Goal: Check status: Check status

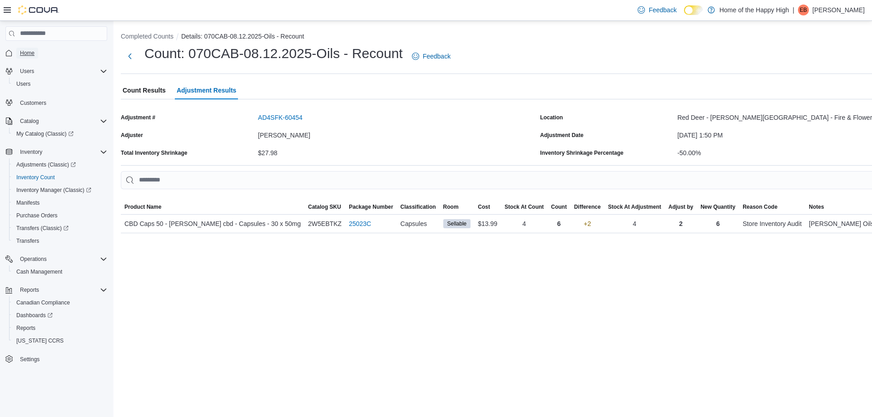
click at [28, 57] on span "Home" at bounding box center [27, 52] width 15 height 7
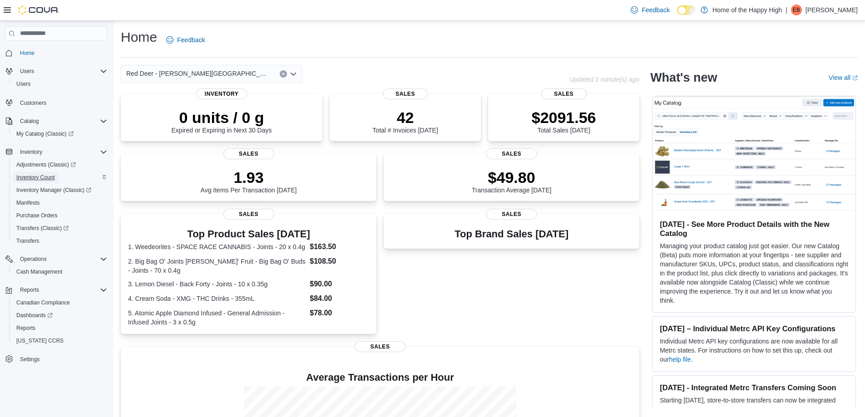
click at [39, 178] on span "Inventory Count" at bounding box center [35, 177] width 39 height 7
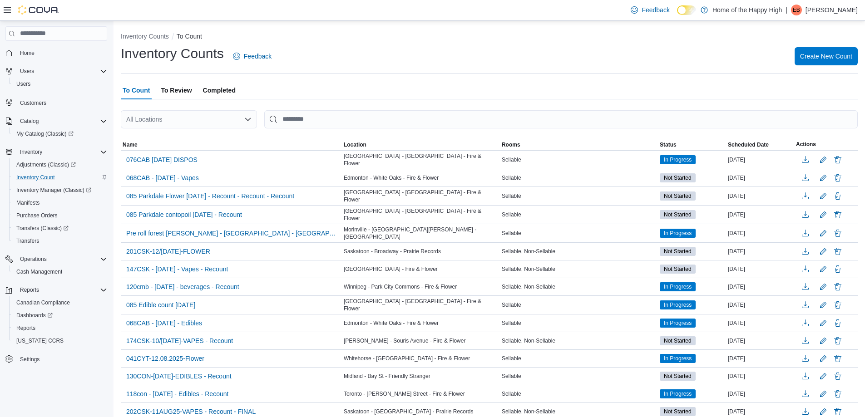
click at [233, 88] on span "Completed" at bounding box center [219, 90] width 33 height 18
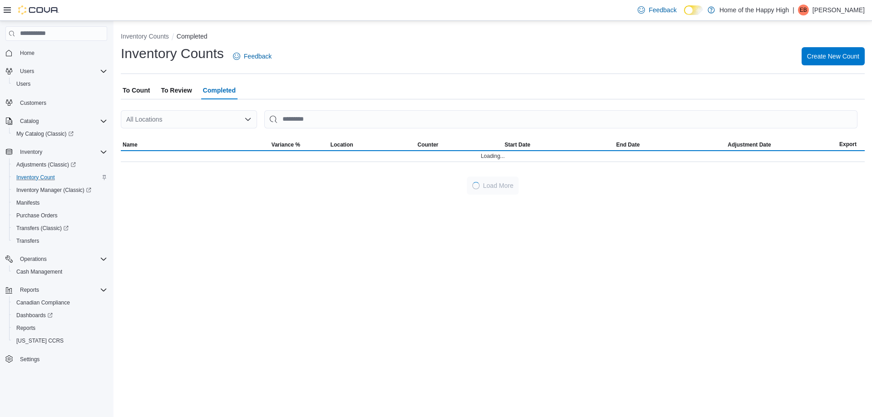
click at [168, 118] on div "All Locations" at bounding box center [189, 119] width 136 height 18
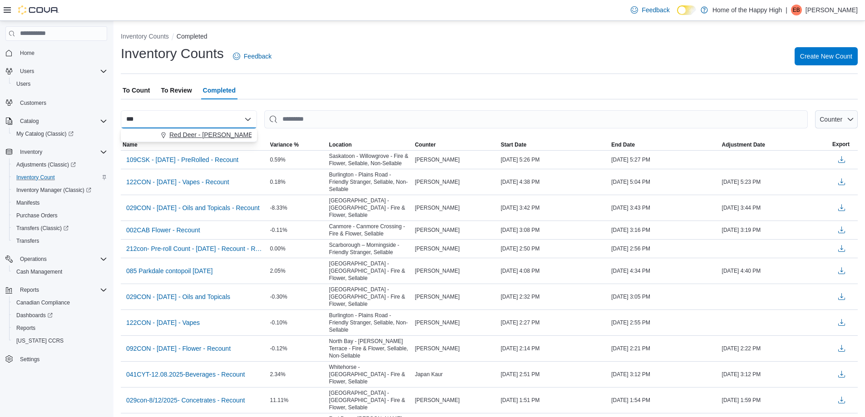
type input "***"
click at [209, 137] on span "Red Deer - [PERSON_NAME][GEOGRAPHIC_DATA] - Fire & Flower" at bounding box center [266, 134] width 195 height 9
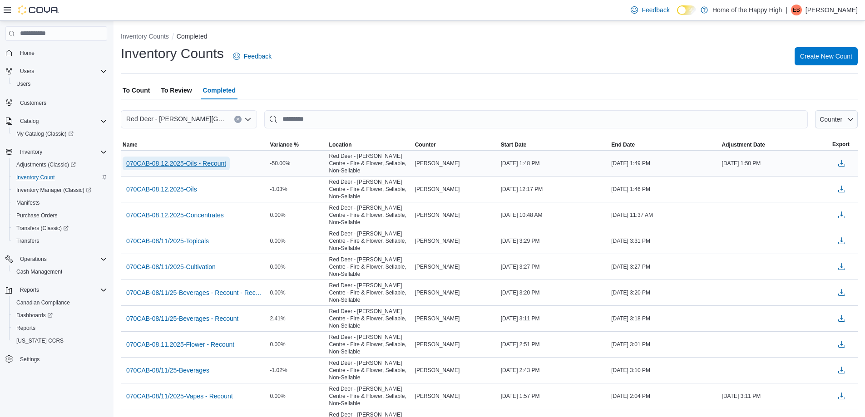
click at [203, 163] on span "070CAB-08.12.2025-Oils - Recount" at bounding box center [176, 163] width 100 height 9
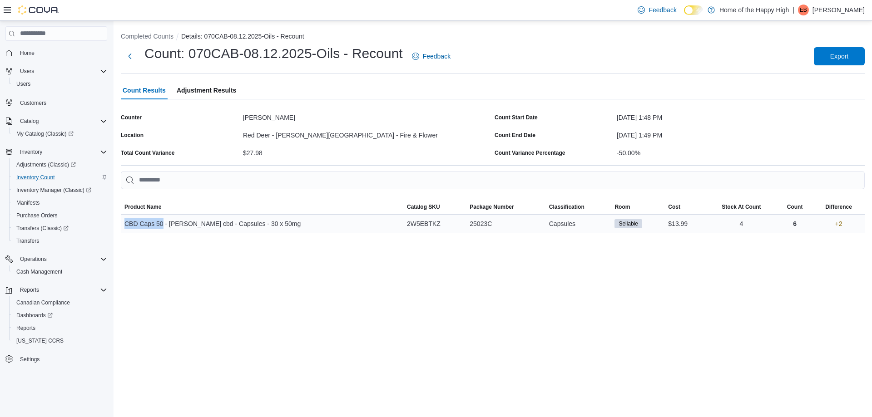
drag, startPoint x: 163, startPoint y: 223, endPoint x: 127, endPoint y: 226, distance: 36.4
click at [124, 225] on span "CBD Caps 50 - [PERSON_NAME] cbd - Capsules - 30 x 50mg" at bounding box center [212, 223] width 176 height 11
copy span "CBD Caps 50"
click at [34, 48] on span "Home" at bounding box center [27, 53] width 15 height 11
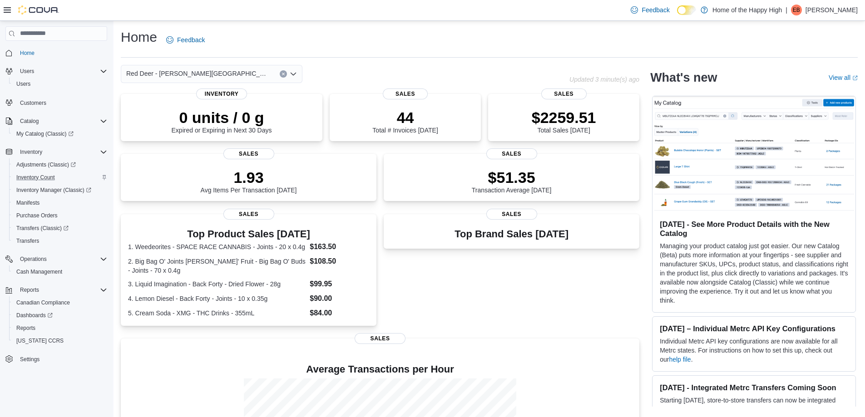
click at [829, 10] on p "[PERSON_NAME]" at bounding box center [831, 10] width 52 height 11
click at [794, 88] on span "Sign Out" at bounding box center [799, 88] width 25 height 9
